Goal: Find specific page/section: Find specific page/section

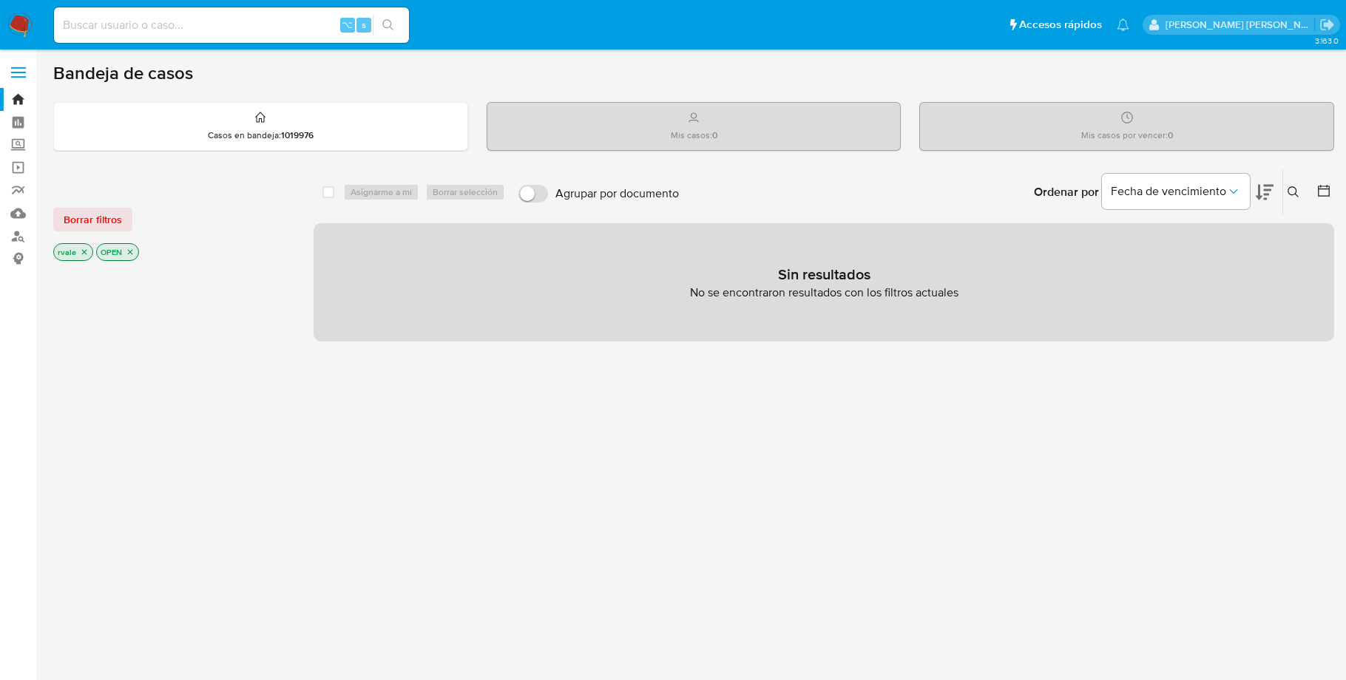
click at [114, 21] on input at bounding box center [231, 25] width 355 height 19
paste input "1464535870"
type input "1464535870"
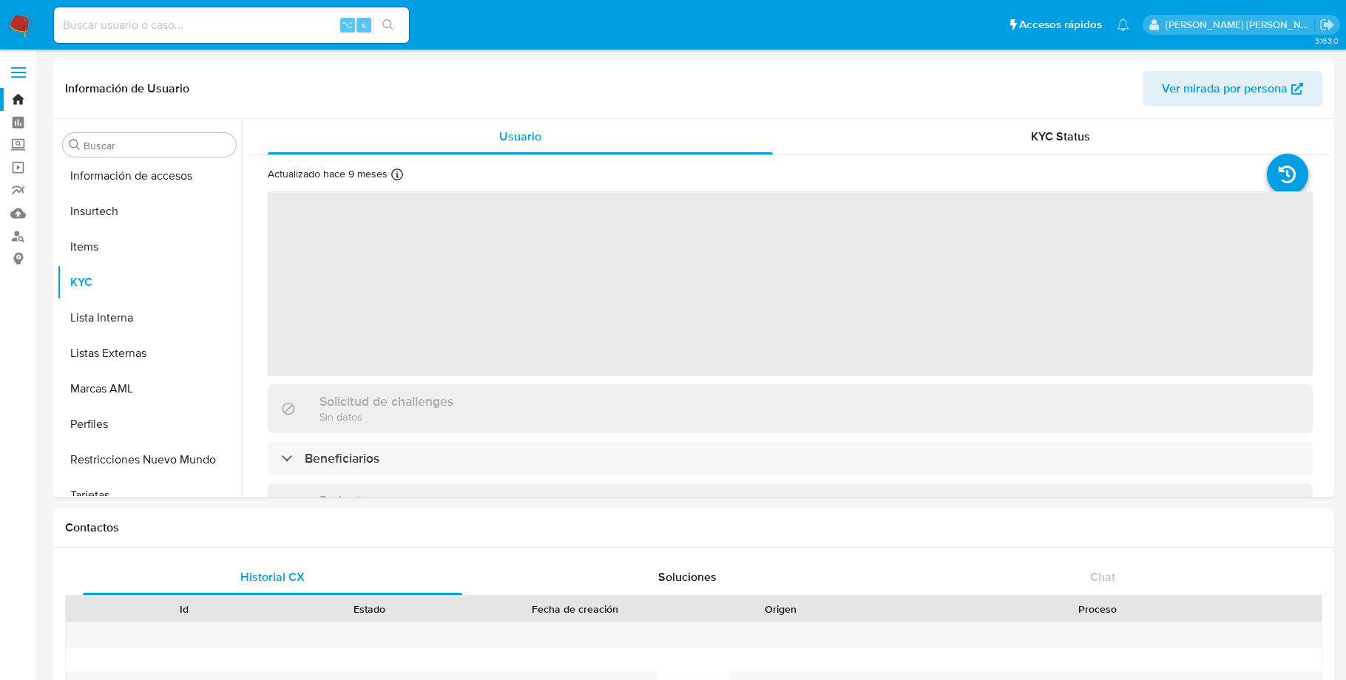
scroll to position [731, 0]
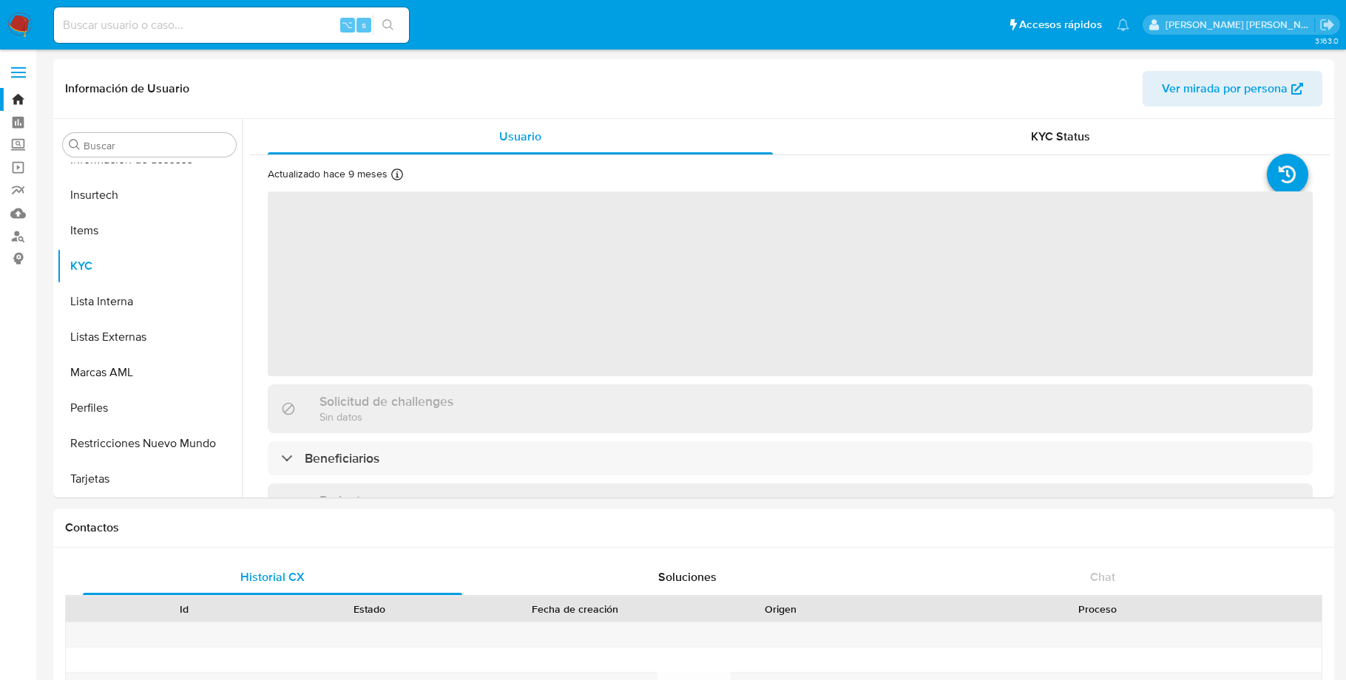
select select "10"
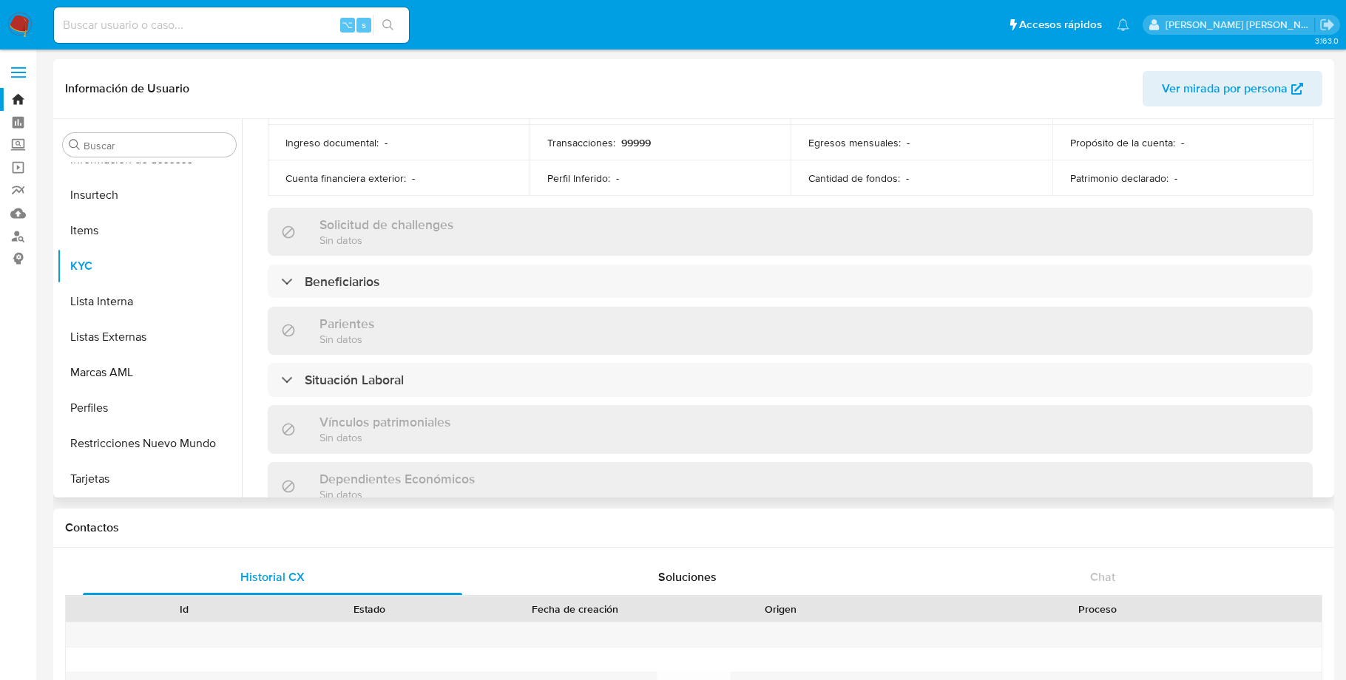
scroll to position [544, 0]
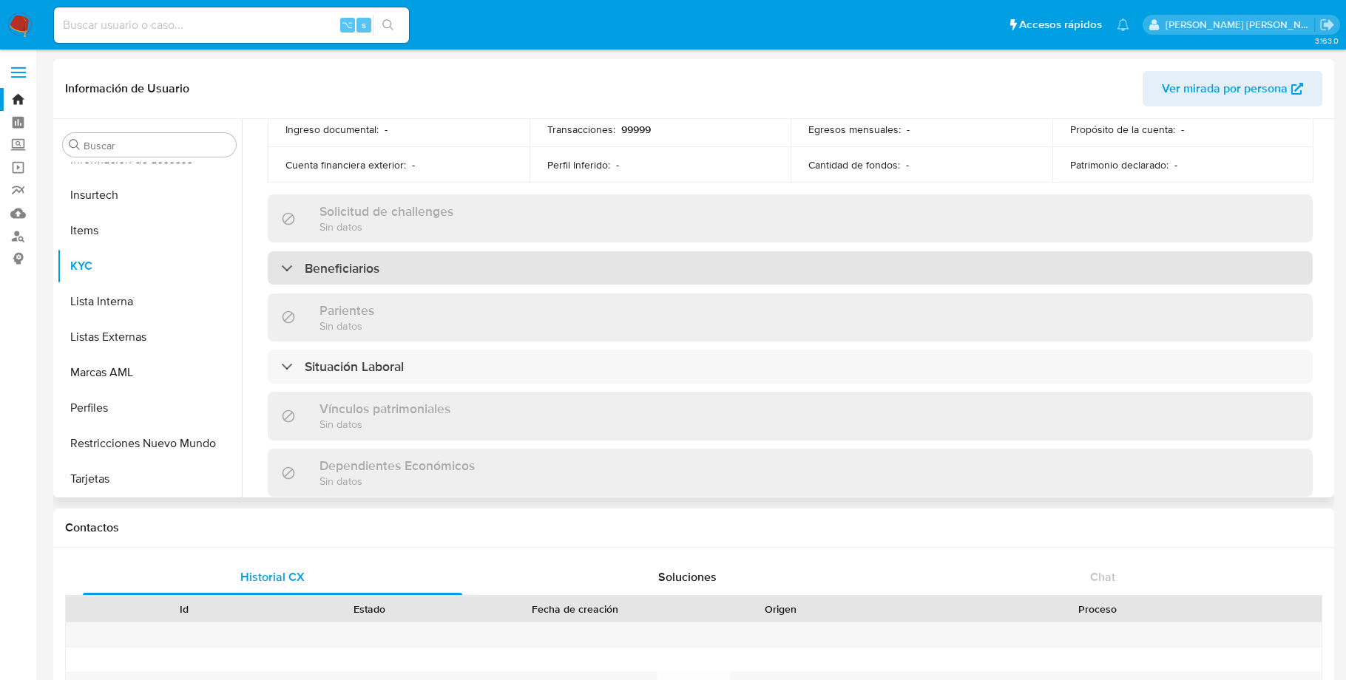
click at [285, 262] on div "Beneficiarios" at bounding box center [330, 268] width 98 height 16
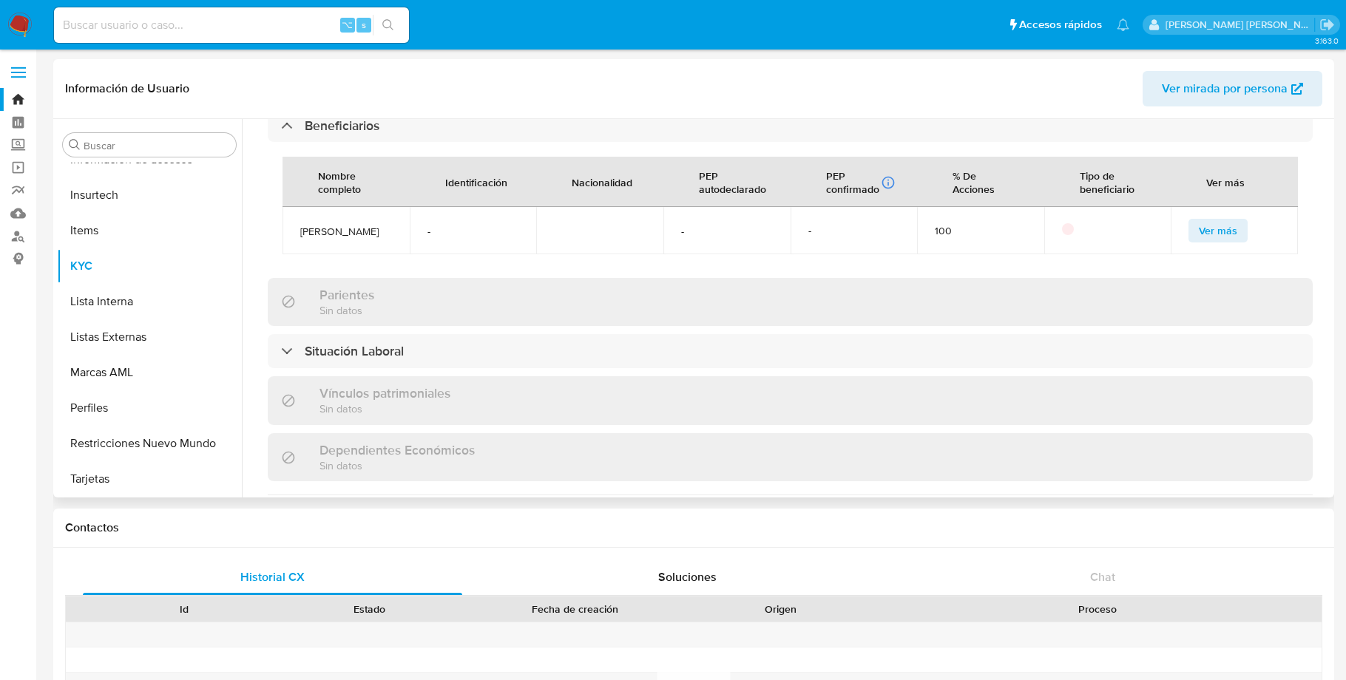
scroll to position [691, 0]
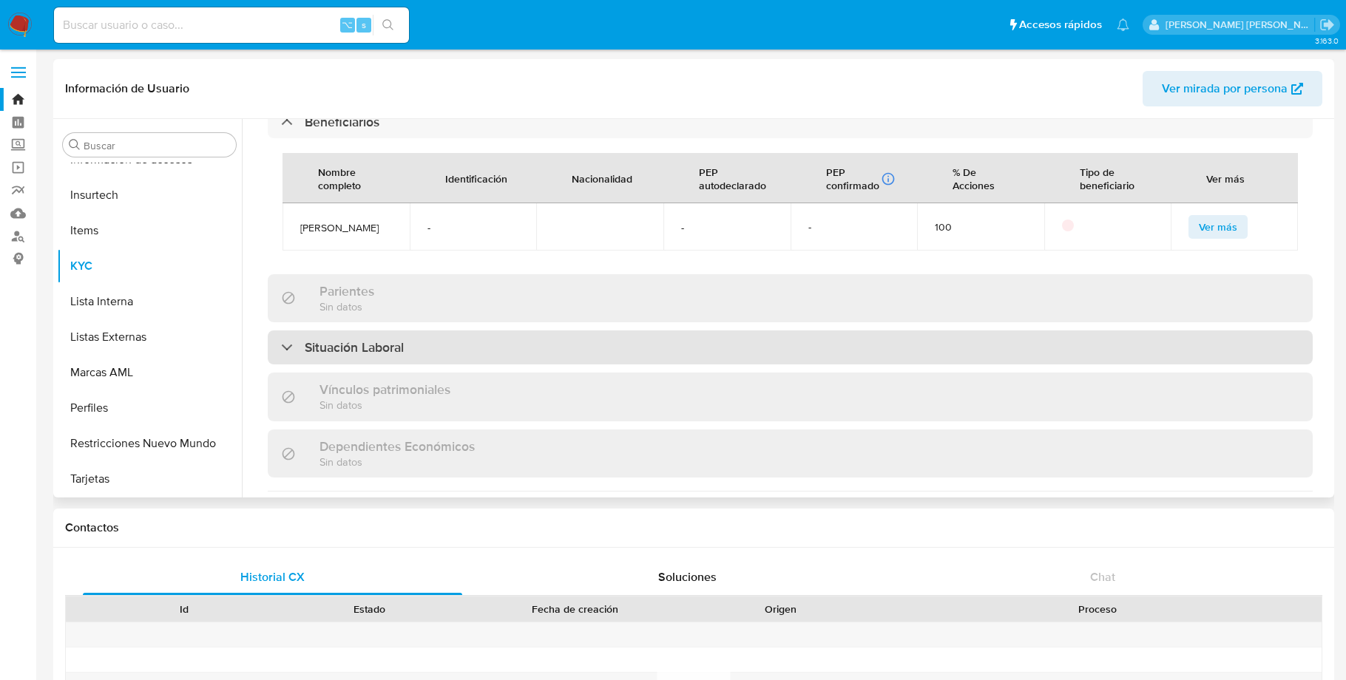
click at [281, 347] on div at bounding box center [281, 347] width 0 height 0
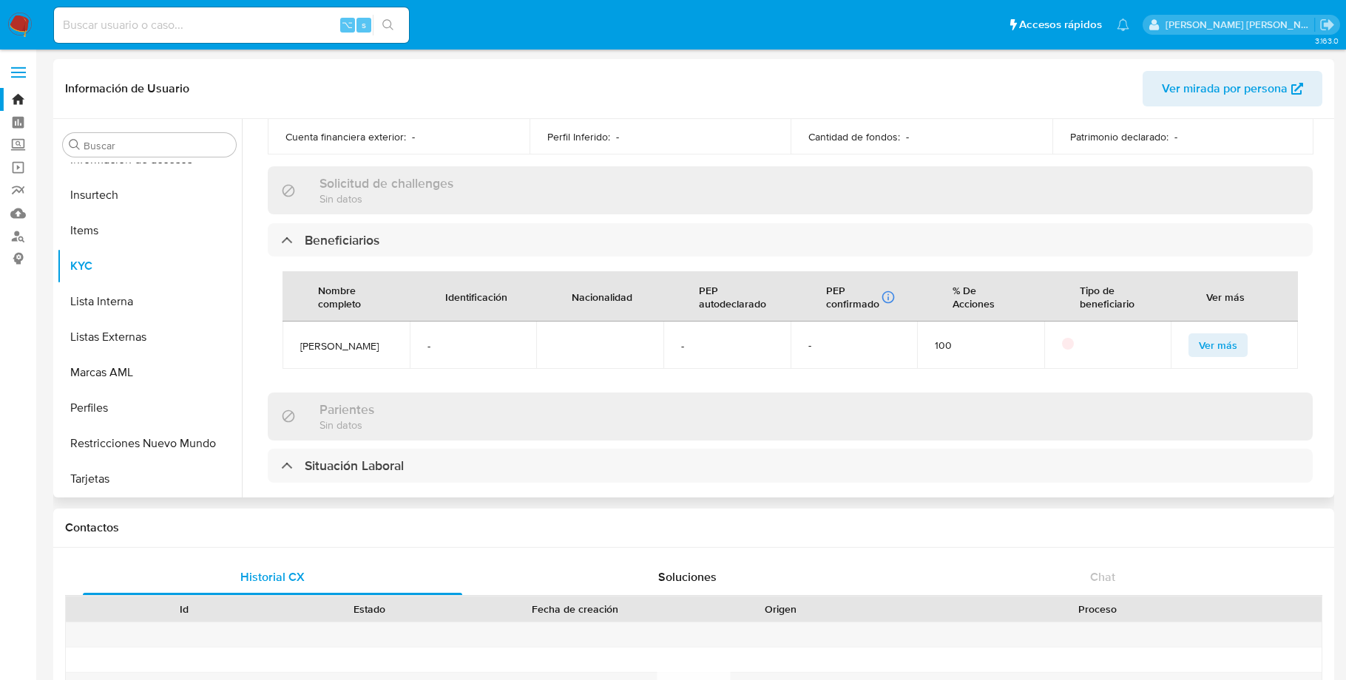
scroll to position [574, 0]
click at [1210, 343] on span "Ver más" at bounding box center [1218, 344] width 38 height 21
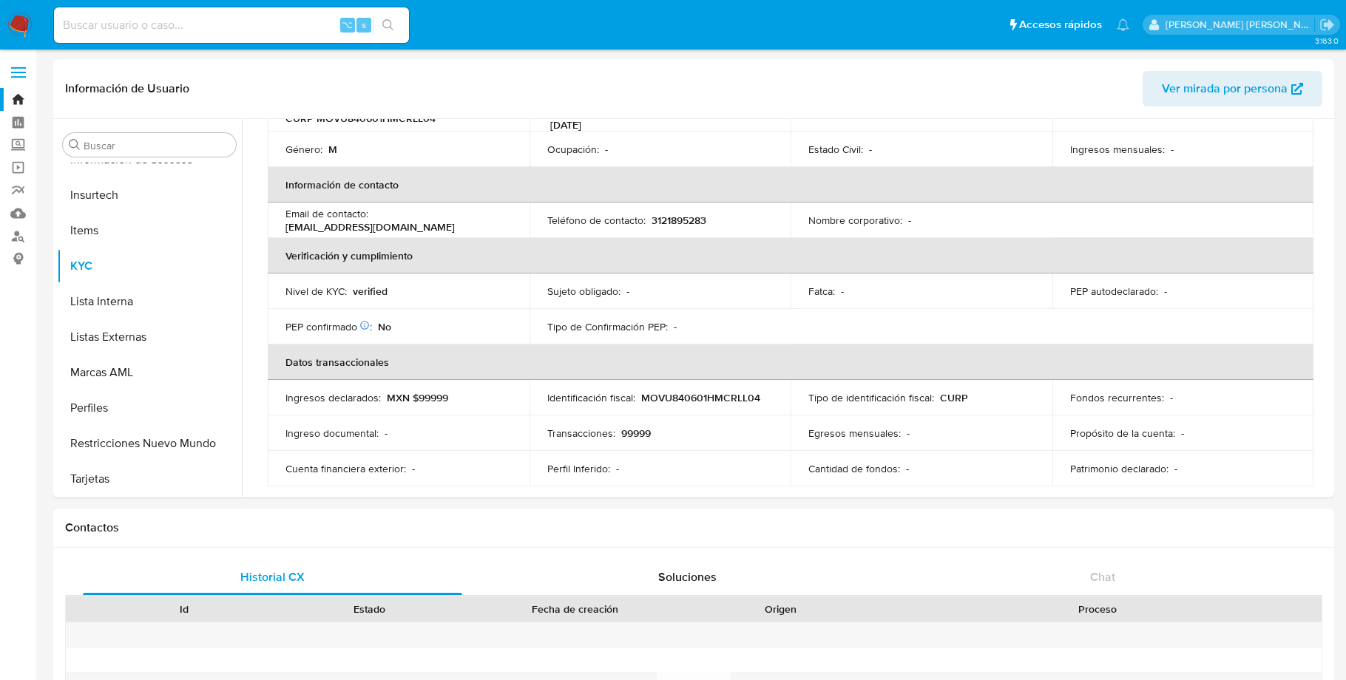
scroll to position [0, 0]
